Goal: Transaction & Acquisition: Subscribe to service/newsletter

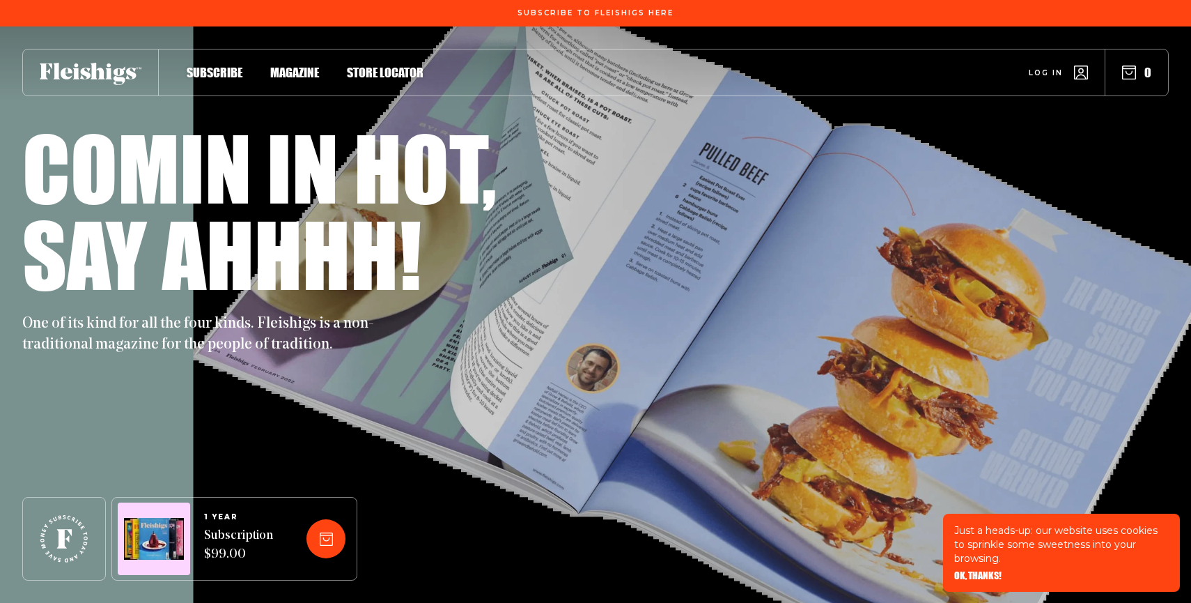
click at [311, 65] on span "Magazine" at bounding box center [294, 57] width 49 height 15
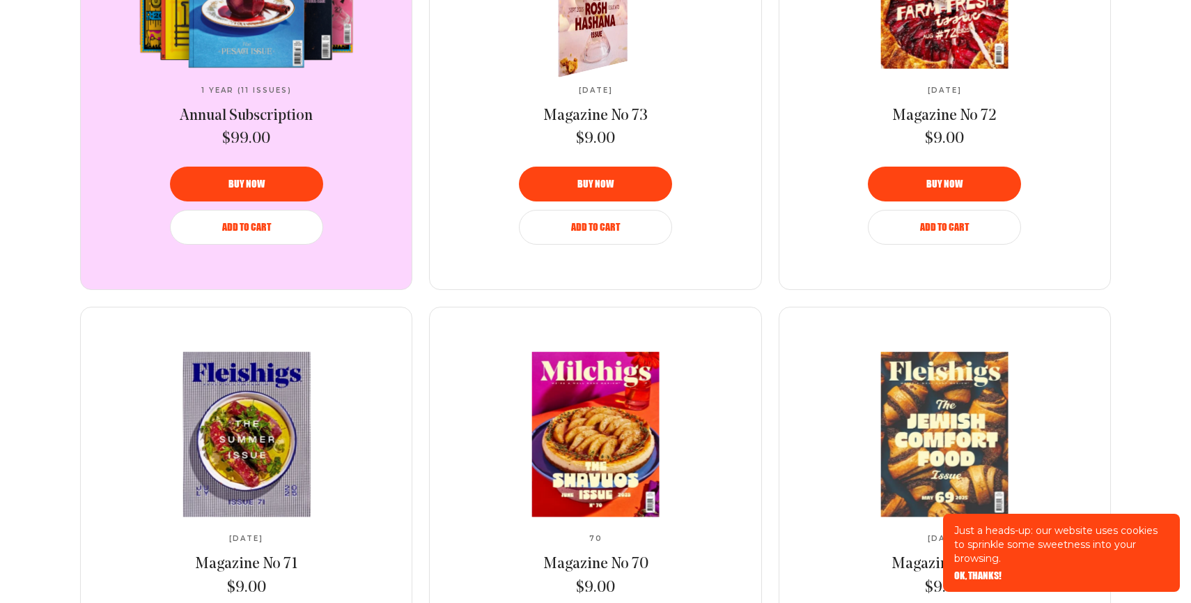
scroll to position [724, 0]
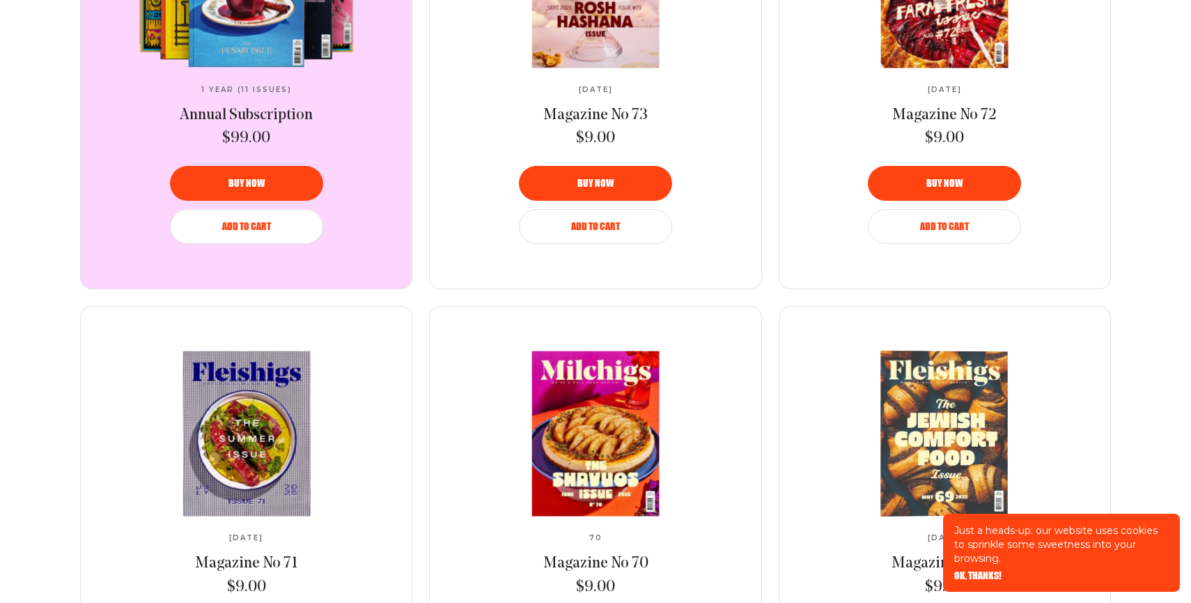
click at [988, 571] on span "OK, THANKS!" at bounding box center [977, 566] width 47 height 10
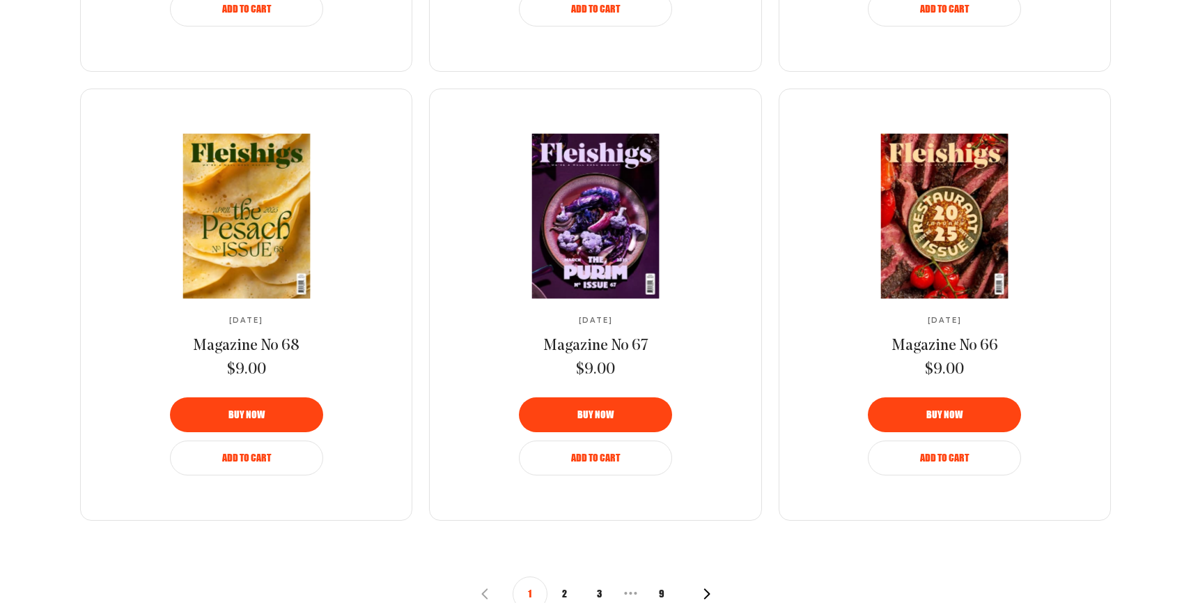
scroll to position [2379, 0]
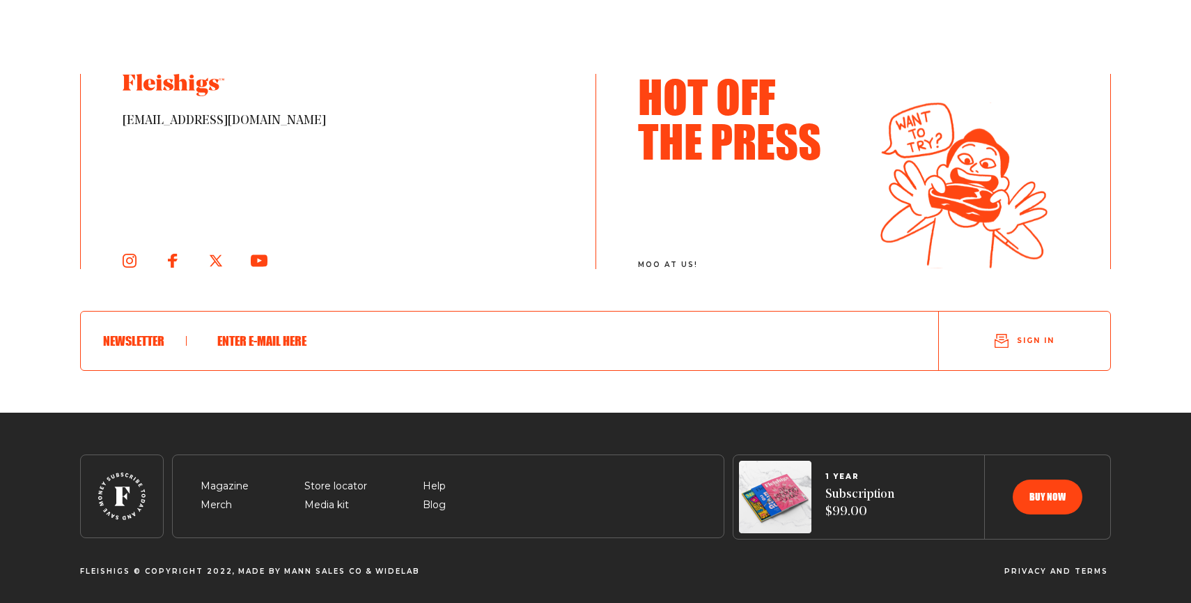
click at [279, 336] on input "text" at bounding box center [546, 341] width 674 height 36
type input "chayamalka613@gmail.com"
click at [998, 340] on use "submit" at bounding box center [1001, 340] width 13 height 13
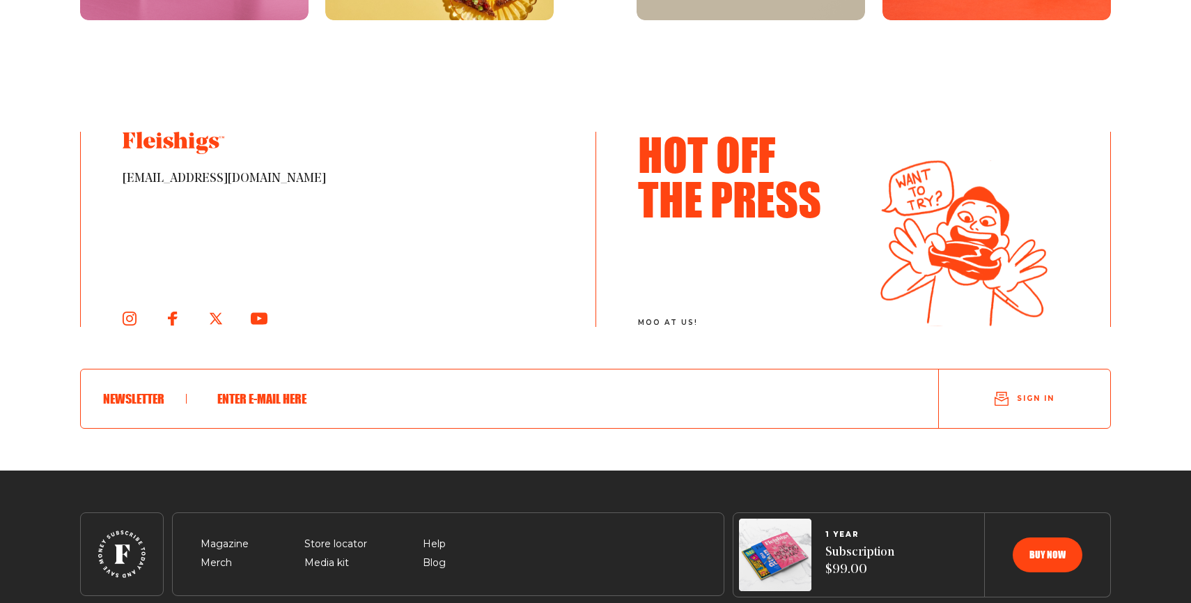
scroll to position [2295, 0]
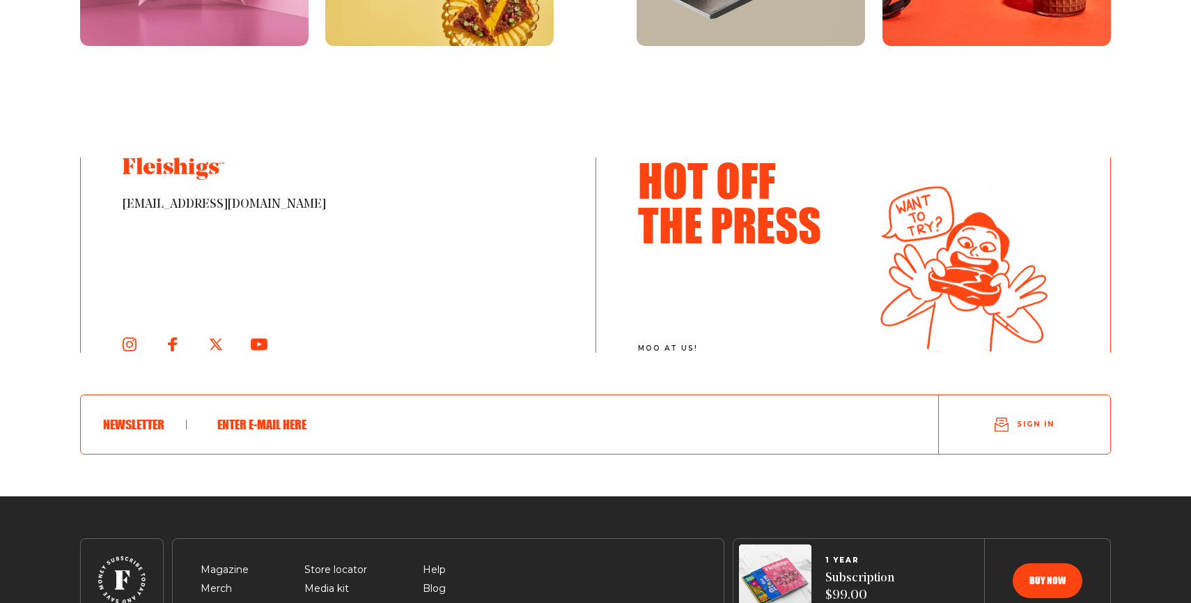
click at [924, 204] on img at bounding box center [963, 268] width 167 height 167
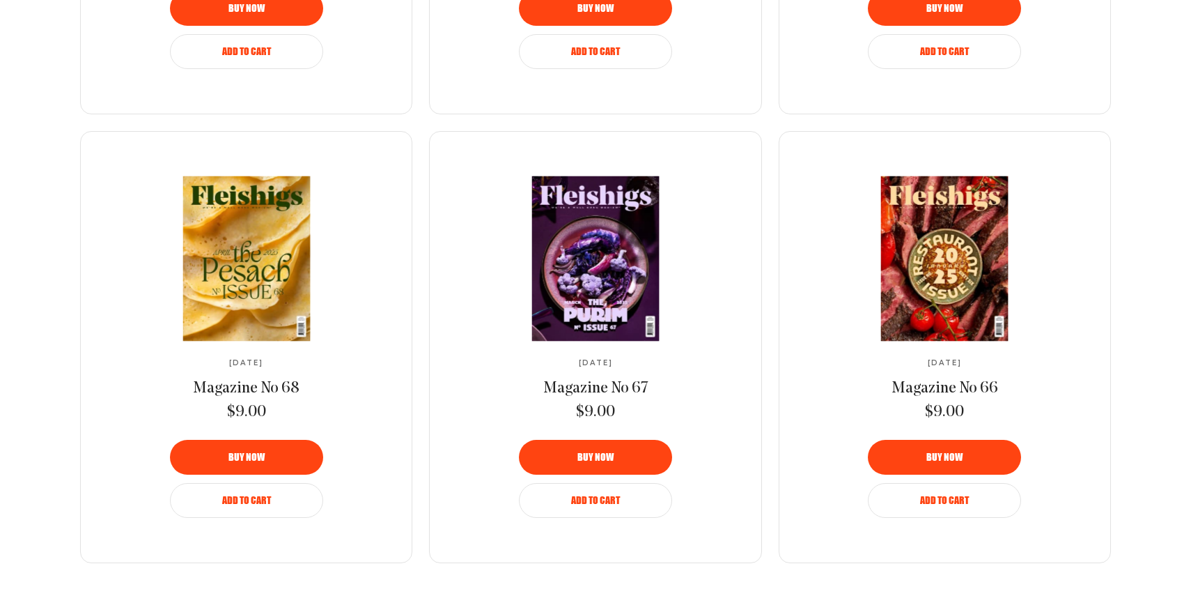
scroll to position [0, 0]
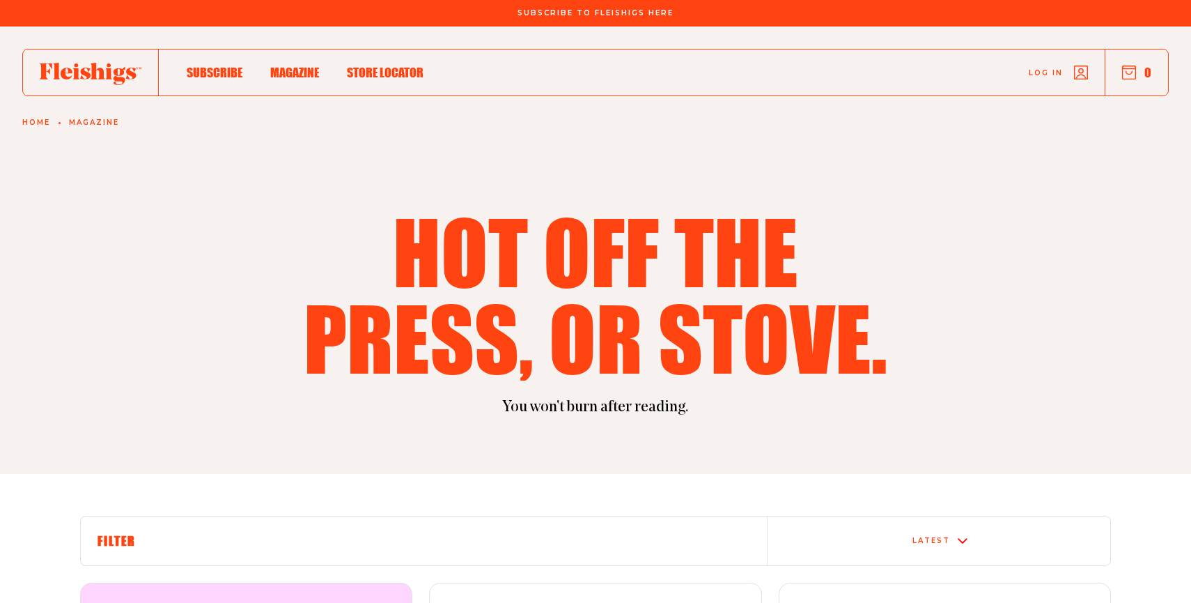
click at [222, 65] on span "Subscribe" at bounding box center [215, 57] width 56 height 15
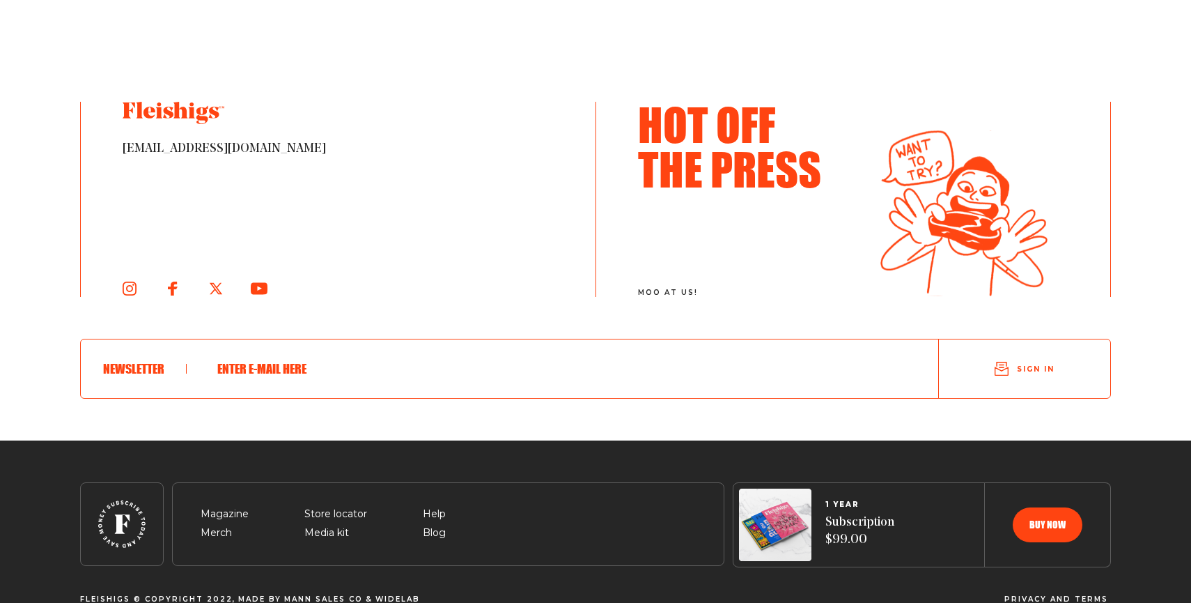
scroll to position [3169, 0]
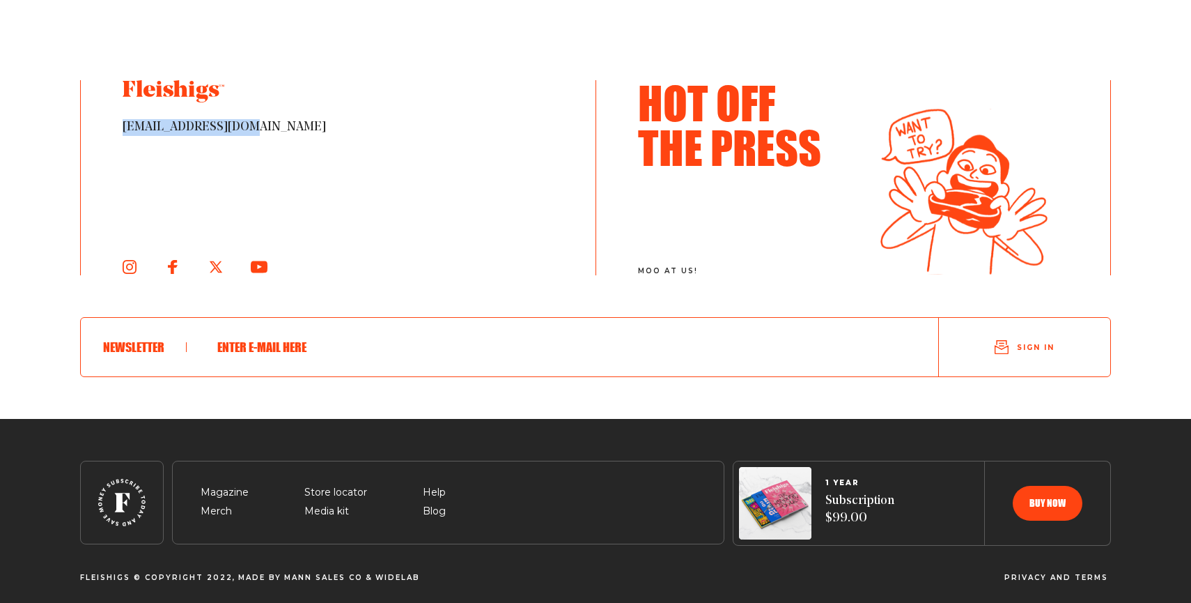
drag, startPoint x: 260, startPoint y: 119, endPoint x: 111, endPoint y: 124, distance: 149.2
click at [111, 124] on div "[EMAIL_ADDRESS][DOMAIN_NAME]" at bounding box center [338, 177] width 515 height 195
copy span "[EMAIL_ADDRESS][DOMAIN_NAME]"
